Goal: Check status

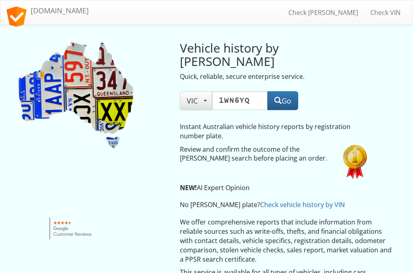
click at [286, 91] on button "Go" at bounding box center [283, 100] width 31 height 19
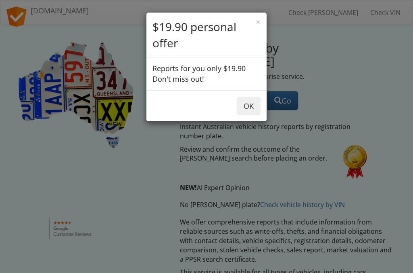
click at [249, 106] on button "OK" at bounding box center [249, 106] width 24 height 19
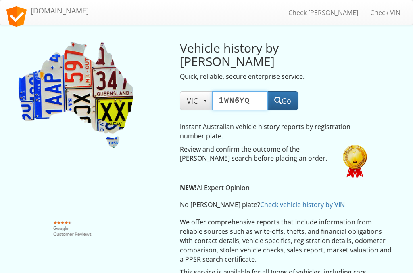
click at [257, 91] on input "1WN6YQ" at bounding box center [240, 100] width 56 height 19
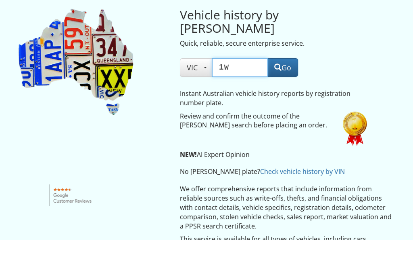
type input "1"
type input "J"
type input "UWS398"
click at [288, 91] on button "Go" at bounding box center [283, 100] width 31 height 19
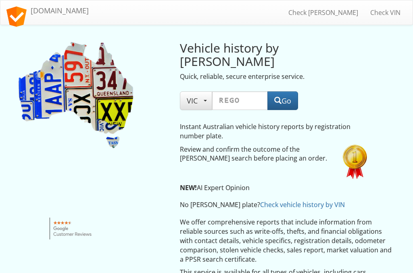
click at [257, 91] on input "text" at bounding box center [240, 100] width 56 height 19
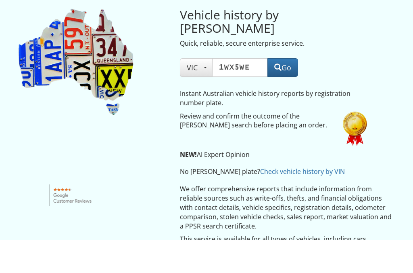
type input "1WX5WE"
click at [292, 91] on button "Go" at bounding box center [283, 100] width 31 height 19
